Goal: Check status: Check status

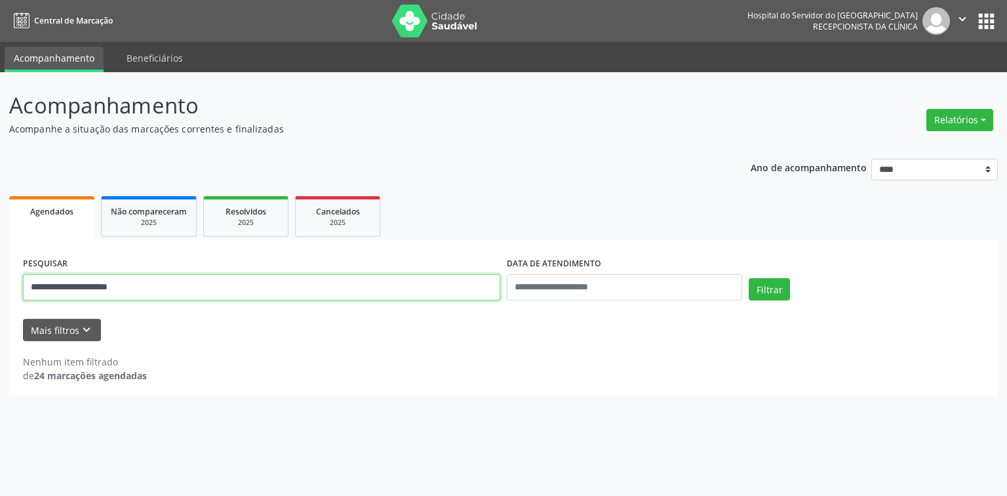
paste input "*"
click at [764, 290] on button "Filtrar" at bounding box center [769, 289] width 41 height 22
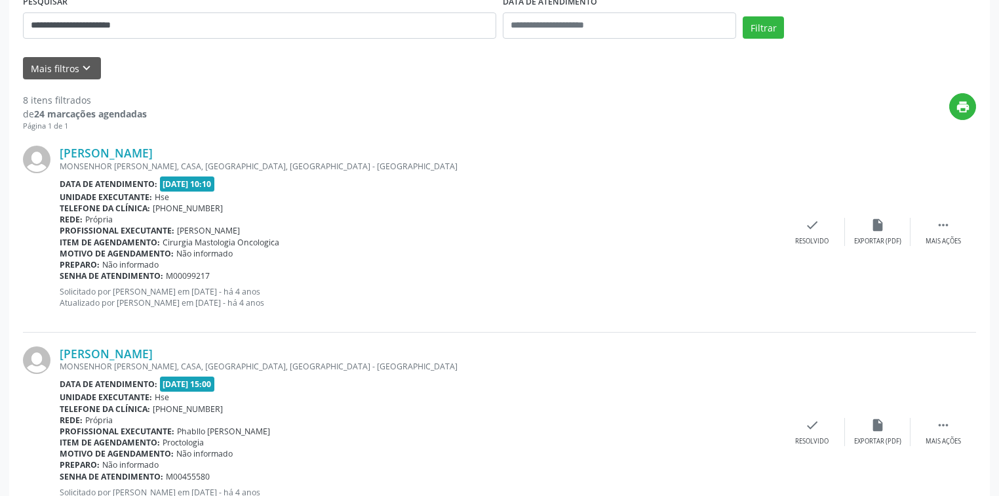
scroll to position [157, 0]
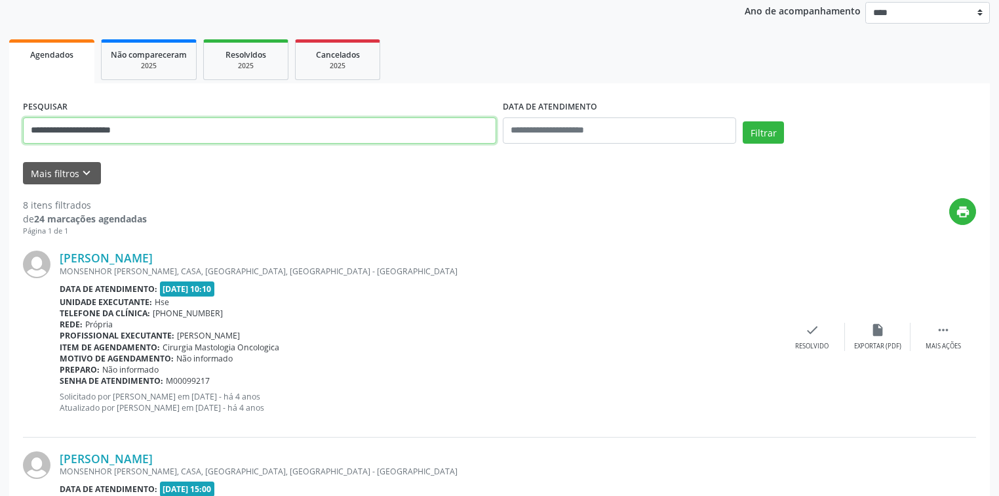
drag, startPoint x: 168, startPoint y: 127, endPoint x: 0, endPoint y: 128, distance: 167.8
paste input "**"
click at [776, 136] on button "Filtrar" at bounding box center [763, 132] width 41 height 22
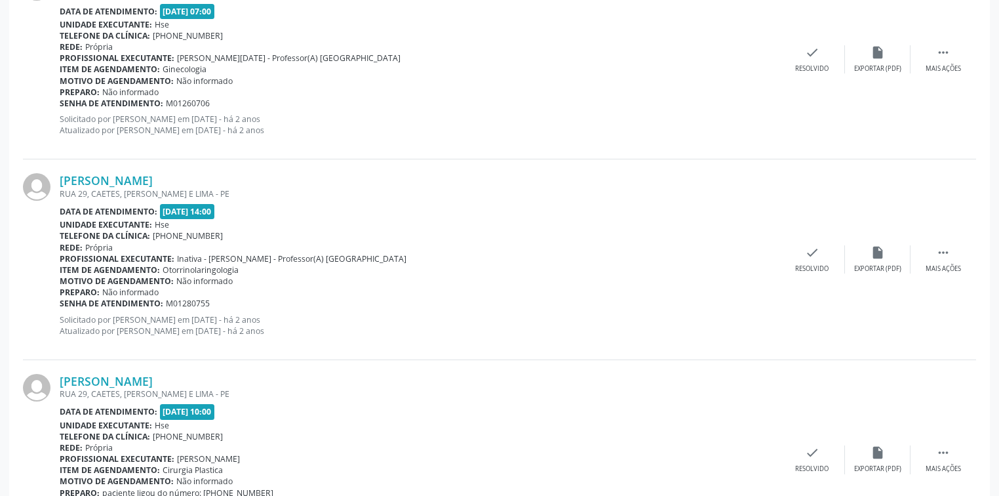
scroll to position [1920, 0]
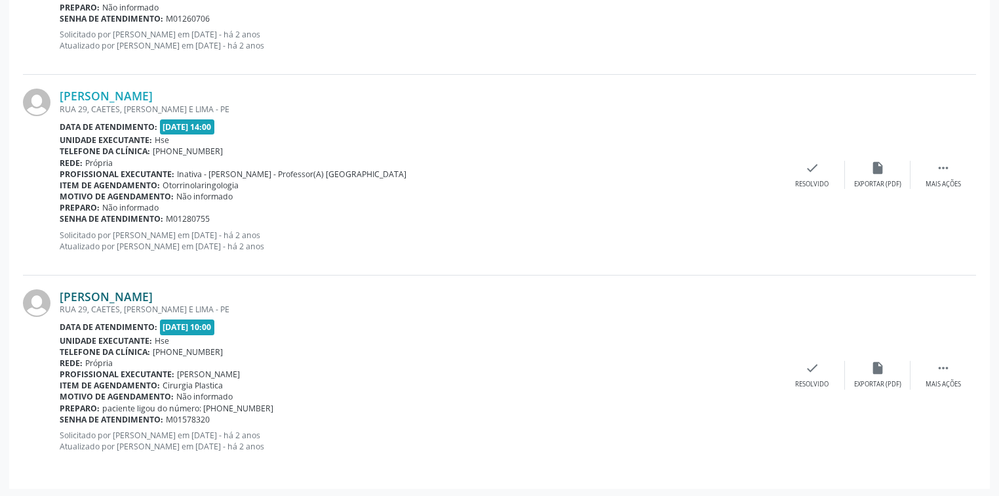
click at [153, 291] on link "[PERSON_NAME]" at bounding box center [106, 296] width 93 height 14
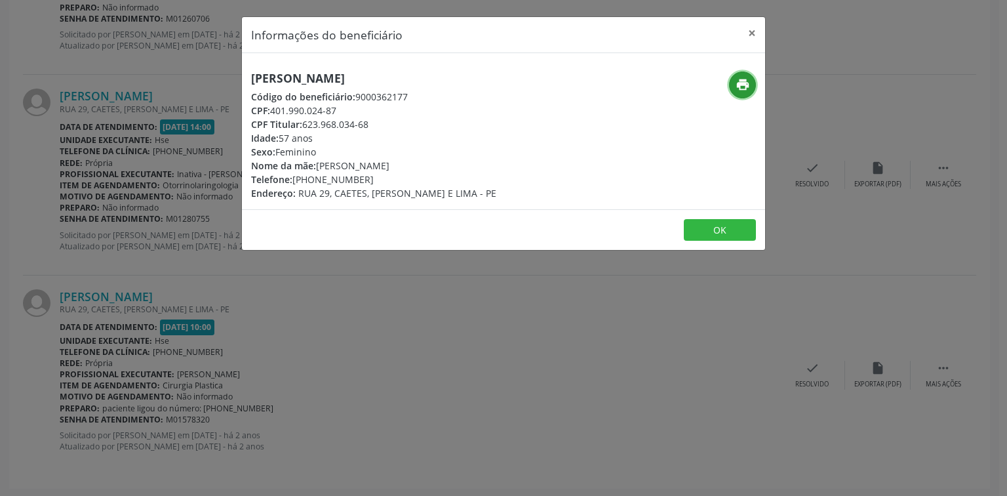
click at [741, 87] on icon "print" at bounding box center [742, 84] width 14 height 14
click at [755, 29] on button "×" at bounding box center [752, 33] width 26 height 32
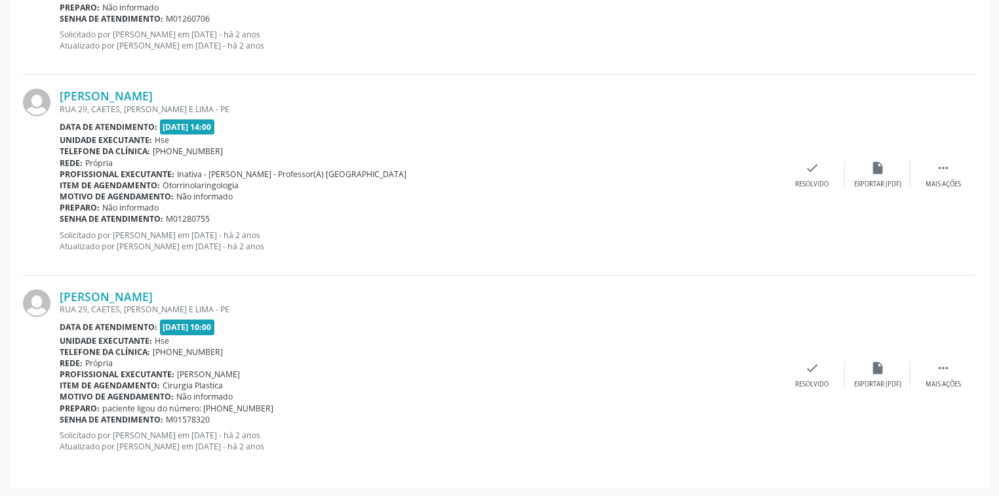
drag, startPoint x: 233, startPoint y: 293, endPoint x: 58, endPoint y: 298, distance: 175.1
click at [58, 298] on div "[PERSON_NAME] RUA 29, CAETES, ABREU E LIMA - PE Data de atendimento: [DATE] 10:…" at bounding box center [499, 374] width 953 height 199
copy div "[PERSON_NAME]"
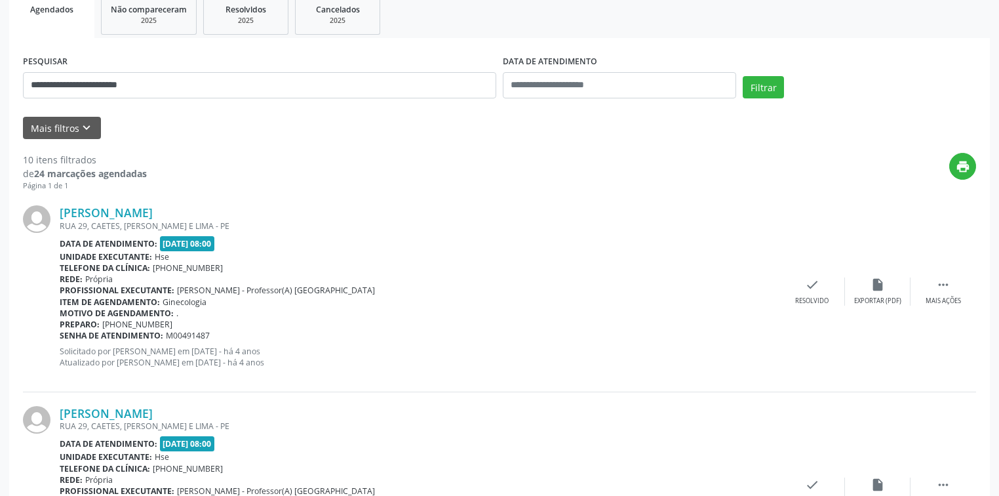
scroll to position [32, 0]
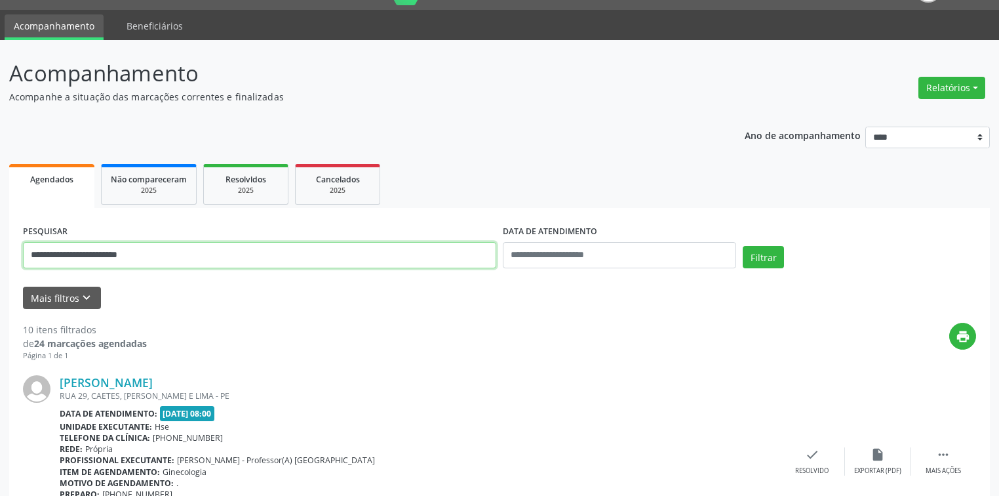
drag, startPoint x: 189, startPoint y: 261, endPoint x: 0, endPoint y: 261, distance: 189.4
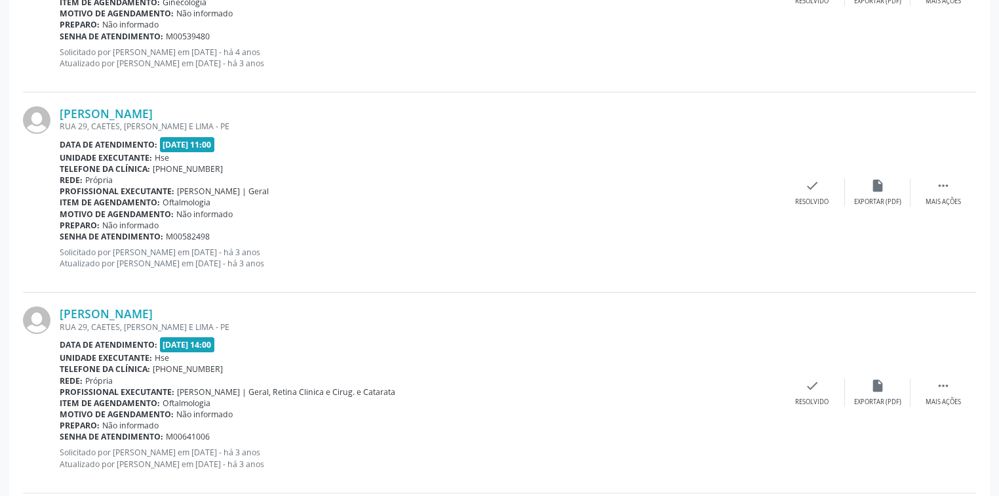
scroll to position [1920, 0]
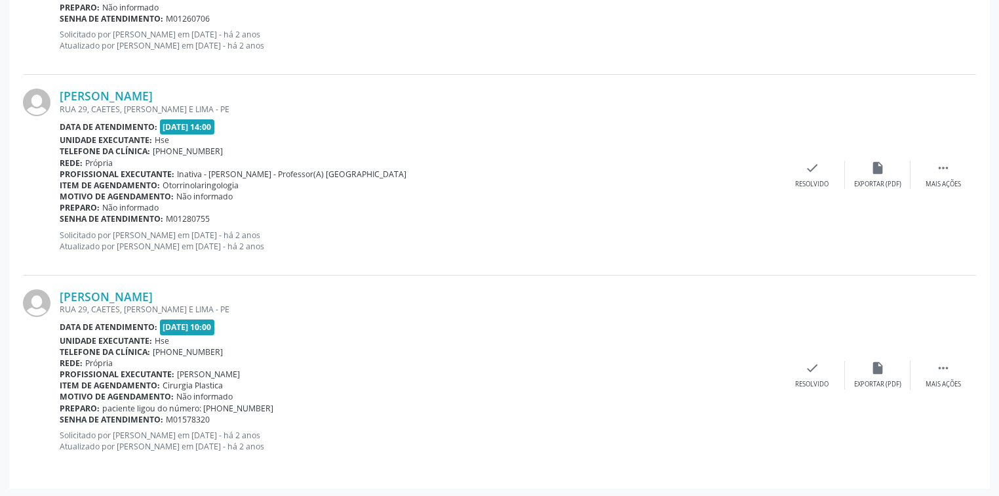
drag, startPoint x: 176, startPoint y: 298, endPoint x: 49, endPoint y: 298, distance: 127.8
click at [49, 298] on div "[PERSON_NAME] RUA 29, CAETES, ABREU E LIMA - PE Data de atendimento: [DATE] 10:…" at bounding box center [499, 374] width 953 height 199
copy div "[PERSON_NAME]"
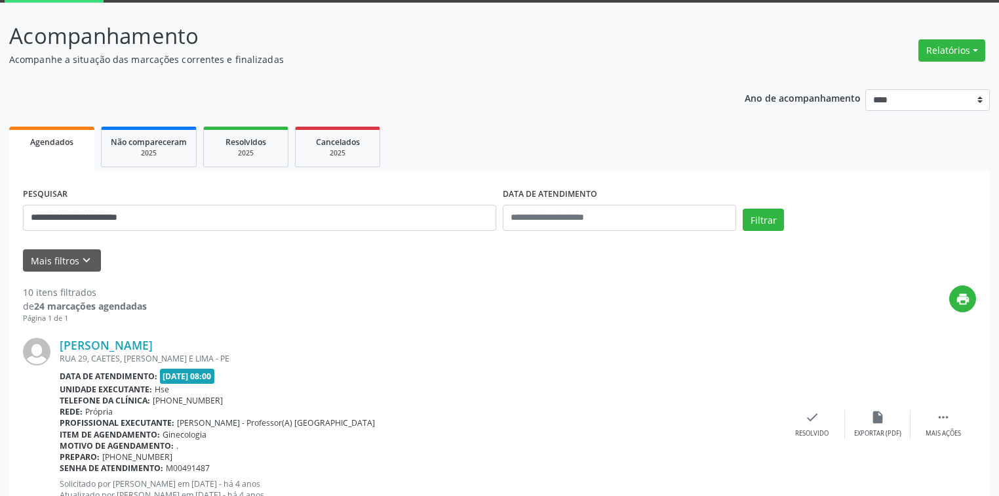
scroll to position [0, 0]
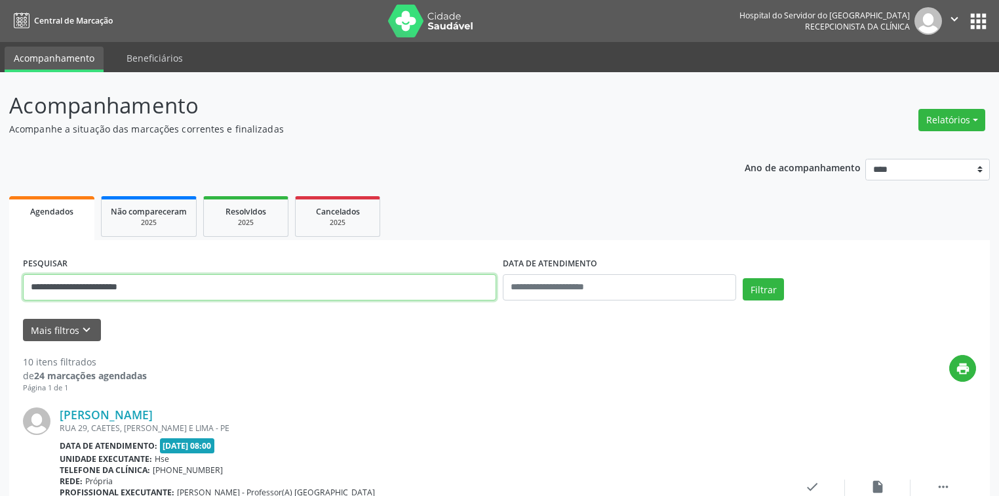
drag, startPoint x: 195, startPoint y: 286, endPoint x: 0, endPoint y: 265, distance: 196.5
paste input "**********"
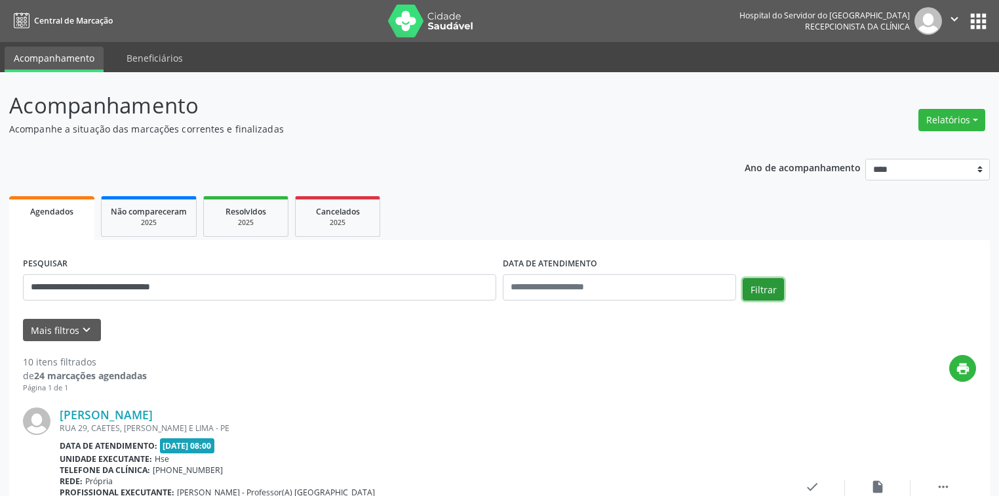
click at [752, 286] on button "Filtrar" at bounding box center [763, 289] width 41 height 22
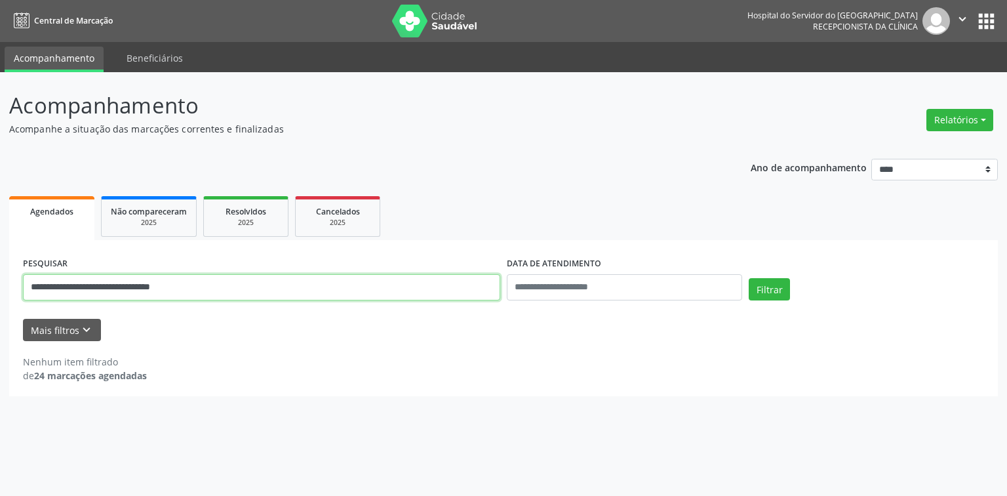
drag, startPoint x: 234, startPoint y: 289, endPoint x: 0, endPoint y: 282, distance: 234.1
click at [0, 282] on div "**********" at bounding box center [503, 283] width 1007 height 423
paste input "text"
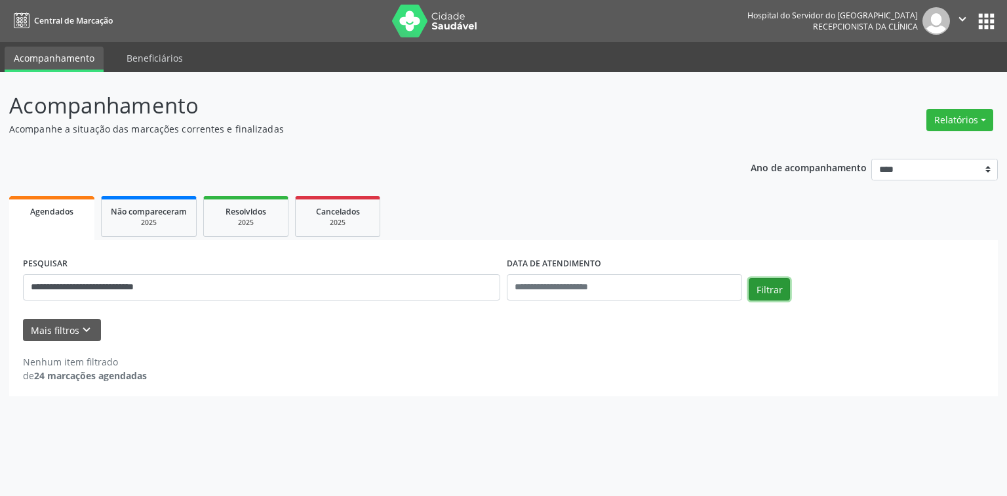
click at [769, 292] on button "Filtrar" at bounding box center [769, 289] width 41 height 22
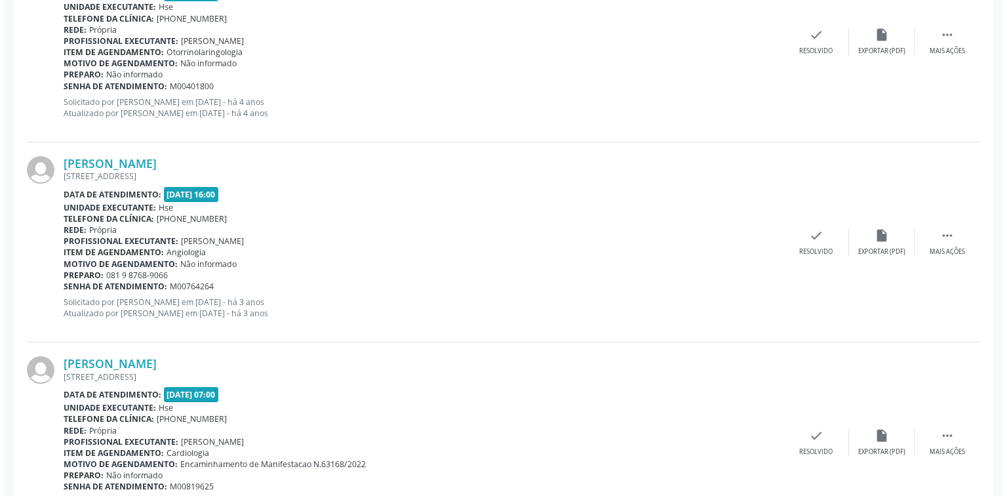
scroll to position [720, 0]
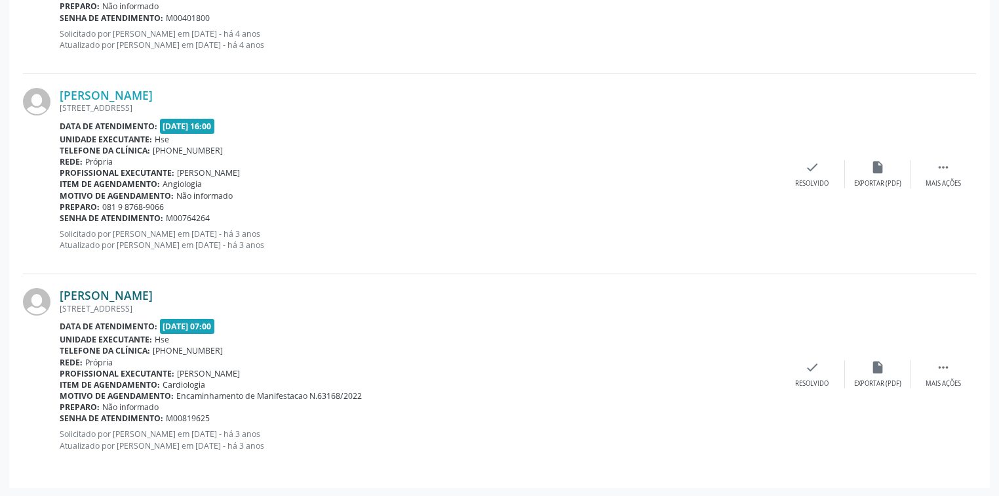
click at [153, 294] on link "[PERSON_NAME]" at bounding box center [106, 295] width 93 height 14
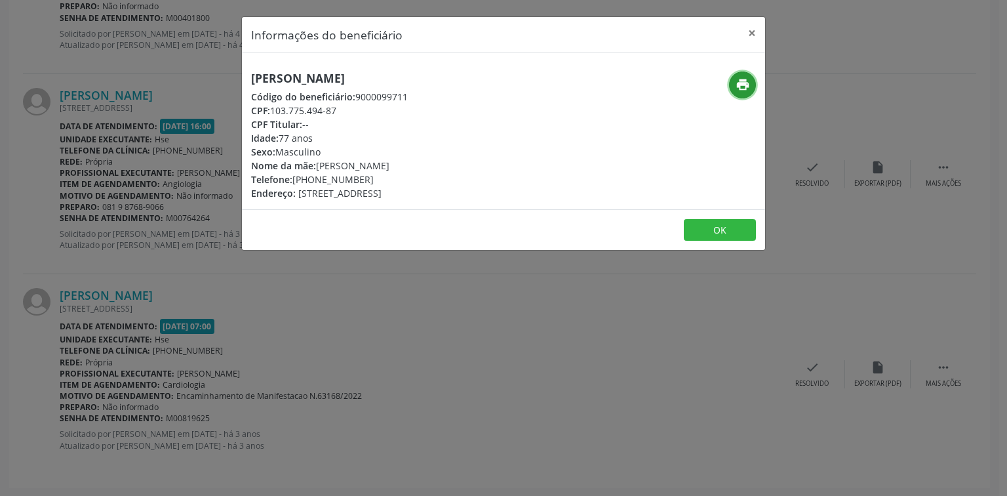
click at [739, 90] on icon "print" at bounding box center [742, 84] width 14 height 14
drag, startPoint x: 471, startPoint y: 75, endPoint x: 212, endPoint y: 84, distance: 258.4
click at [212, 84] on div "Informações do beneficiário × [PERSON_NAME] Código do beneficiário: 9000099711 …" at bounding box center [503, 248] width 1007 height 496
copy h5 "[PERSON_NAME]"
click at [750, 31] on button "×" at bounding box center [752, 33] width 26 height 32
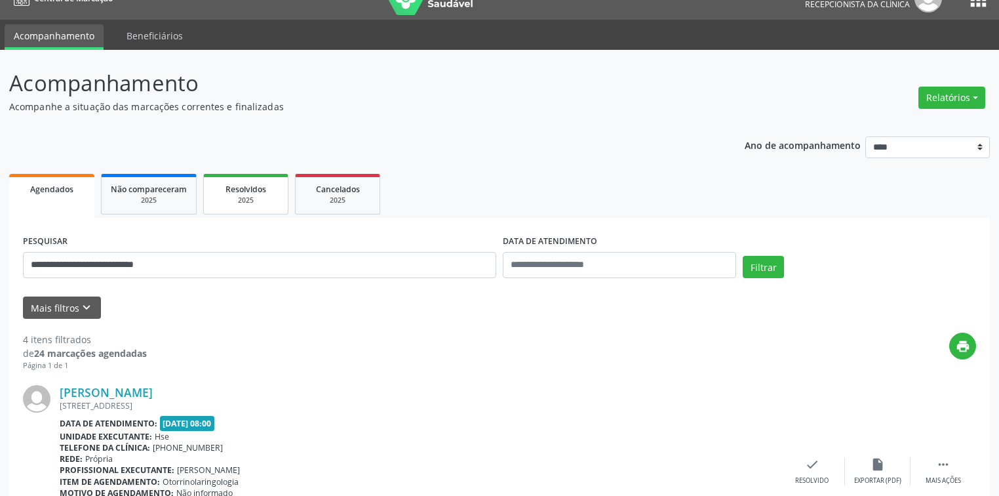
scroll to position [0, 0]
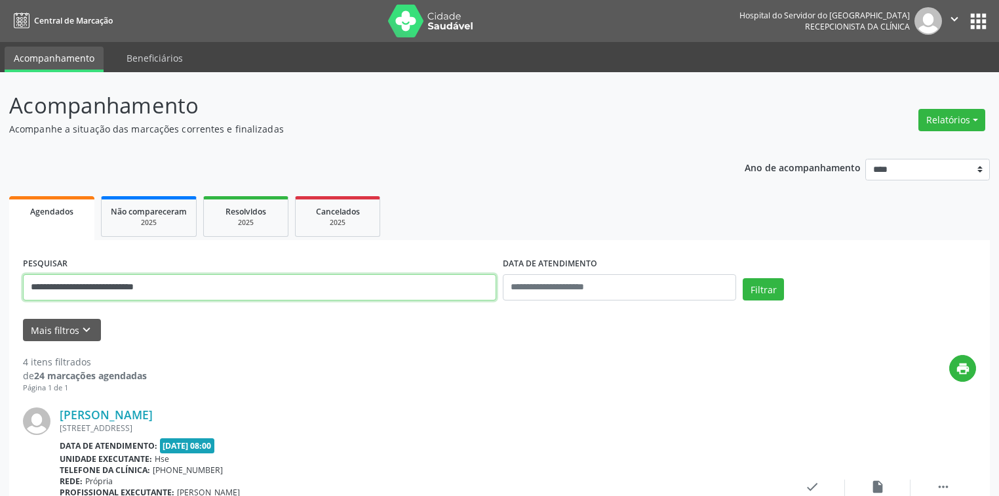
drag, startPoint x: 233, startPoint y: 284, endPoint x: 0, endPoint y: 277, distance: 233.5
type input "**********"
click at [743, 278] on button "Filtrar" at bounding box center [763, 289] width 41 height 22
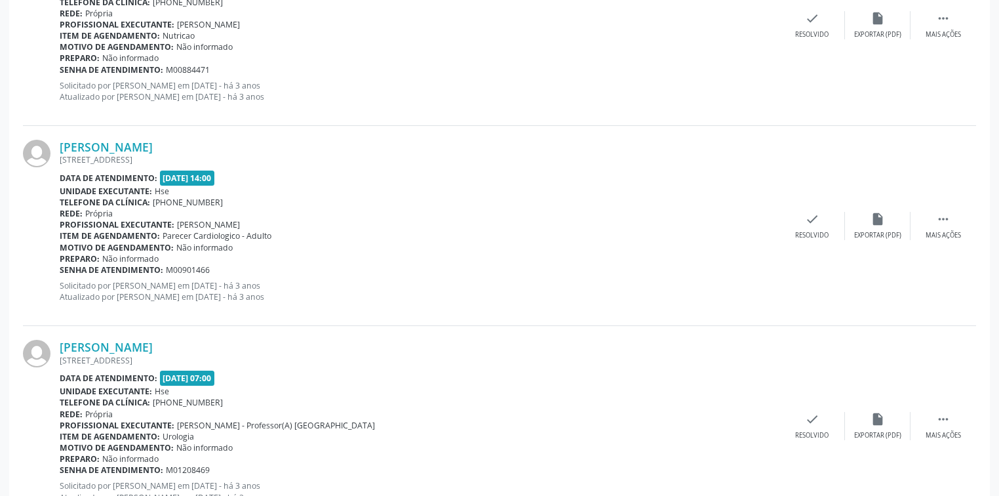
scroll to position [720, 0]
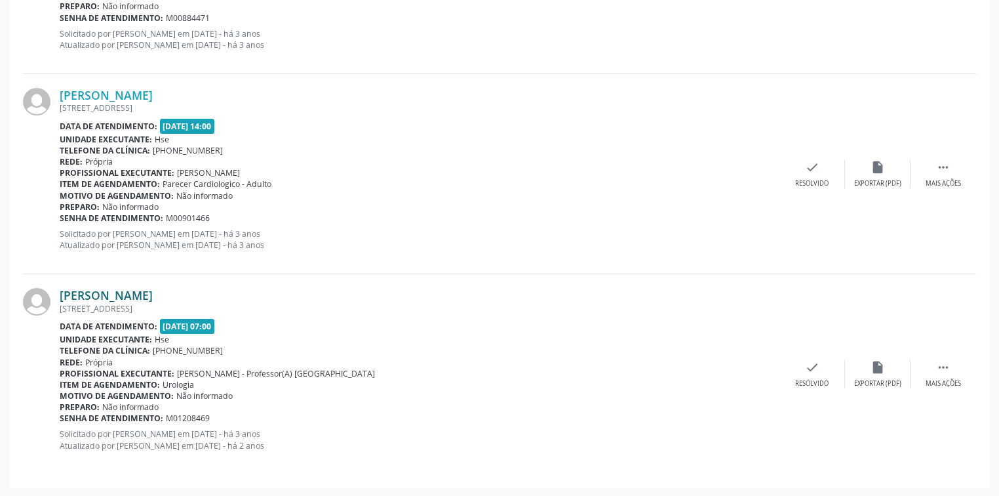
click at [153, 298] on link "[PERSON_NAME]" at bounding box center [106, 295] width 93 height 14
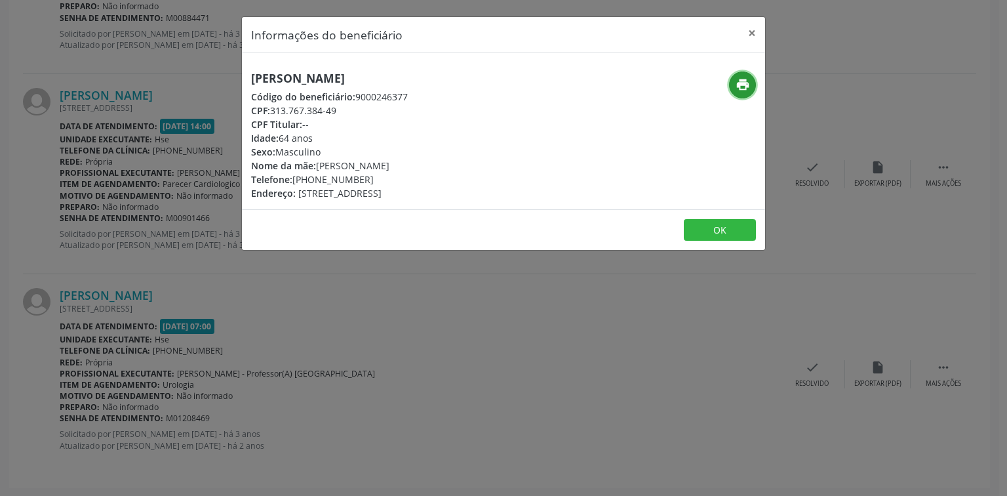
click at [742, 85] on icon "print" at bounding box center [742, 84] width 14 height 14
drag, startPoint x: 454, startPoint y: 73, endPoint x: 224, endPoint y: 73, distance: 230.1
click at [225, 73] on div "Informações do beneficiário × [PERSON_NAME] Código do beneficiário: 9000246377 …" at bounding box center [503, 248] width 1007 height 496
copy h5 "[PERSON_NAME]"
click at [749, 29] on button "×" at bounding box center [752, 33] width 26 height 32
